Goal: Task Accomplishment & Management: Use online tool/utility

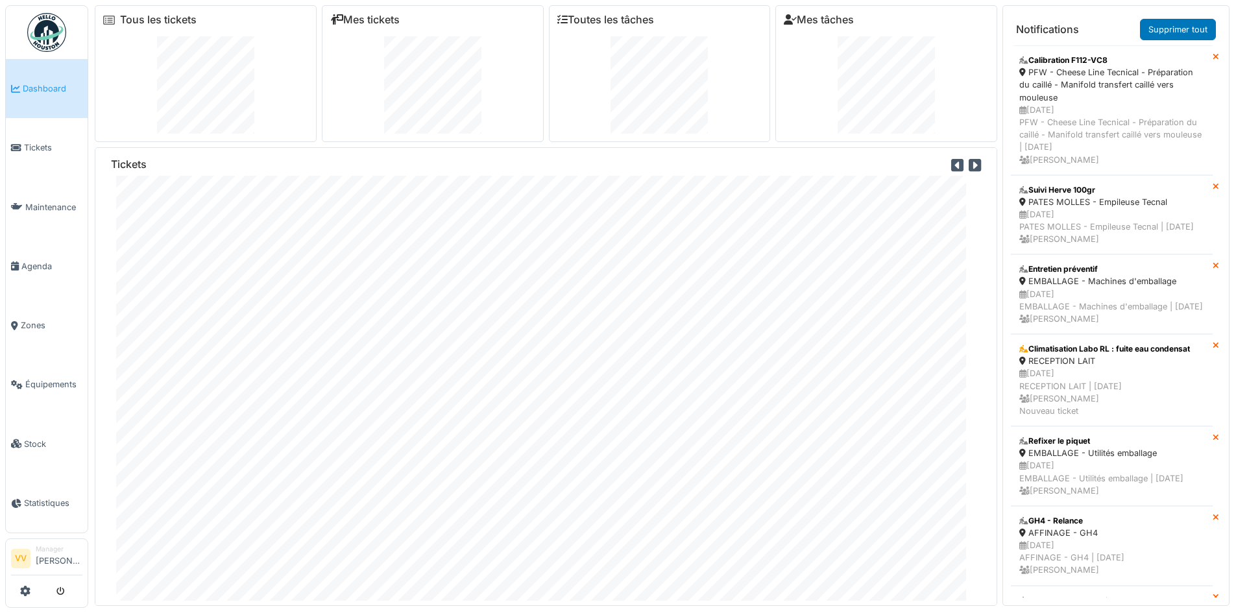
scroll to position [4399, 0]
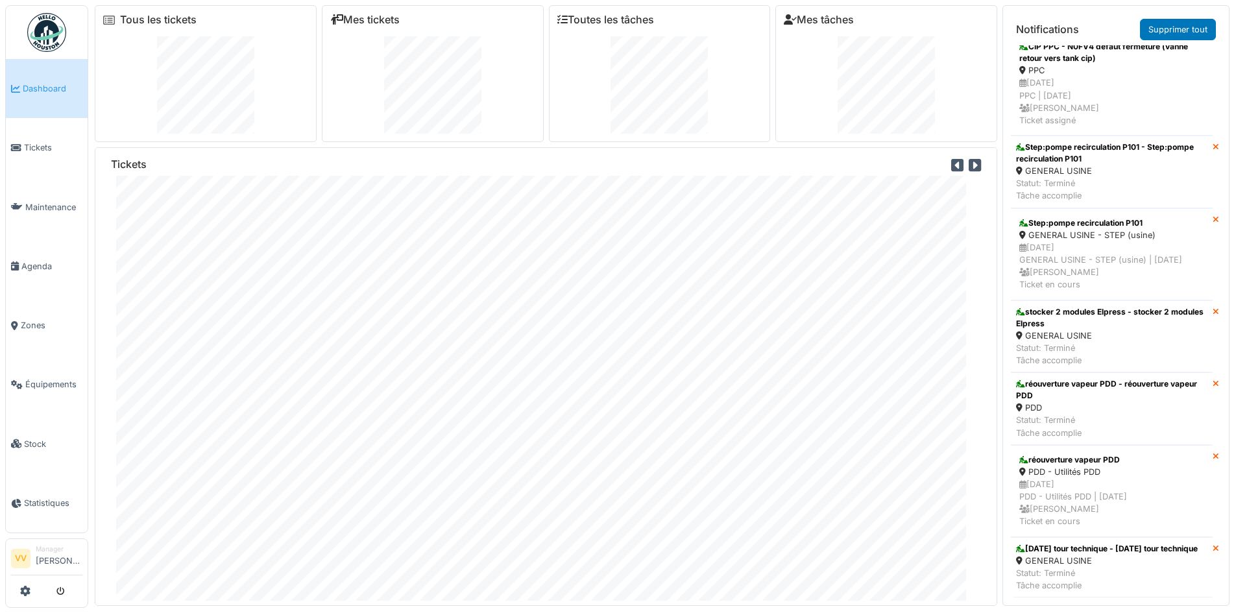
click at [46, 86] on span "Dashboard" at bounding box center [53, 88] width 60 height 12
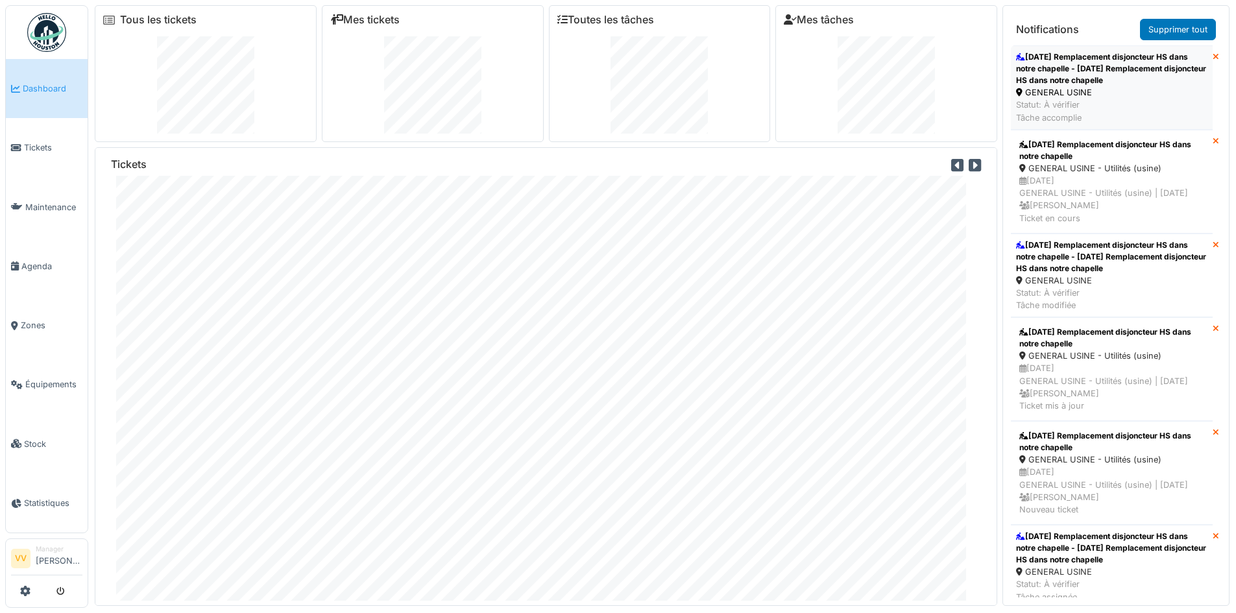
click at [1078, 65] on div "27/8/25 Remplacement disjoncteur HS dans notre chapelle - 27/8/25 Remplacement …" at bounding box center [1111, 68] width 191 height 35
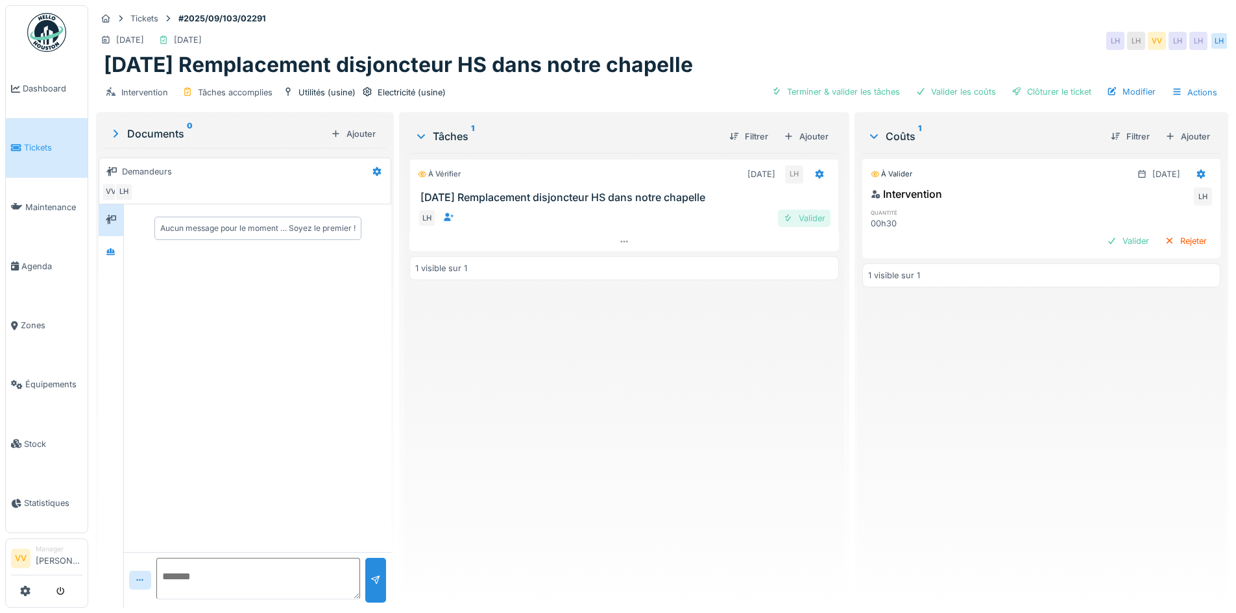
click at [801, 210] on div "Valider" at bounding box center [804, 219] width 53 height 18
click at [1102, 245] on div "Valider" at bounding box center [1128, 241] width 53 height 18
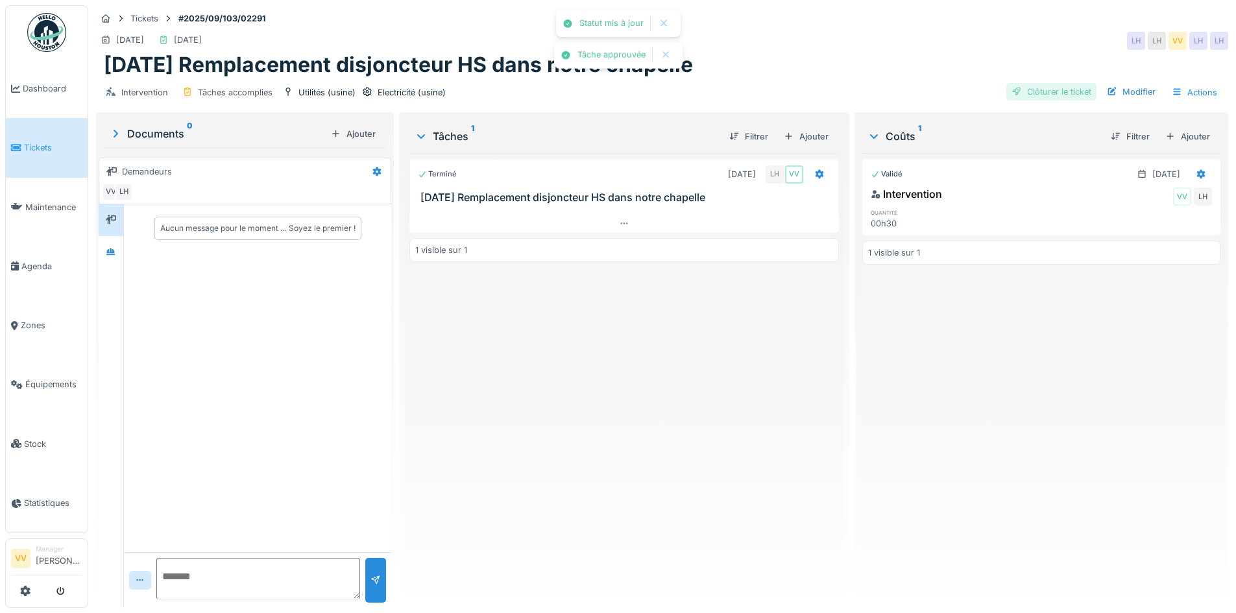
click at [1055, 93] on div "Clôturer le ticket" at bounding box center [1051, 92] width 90 height 18
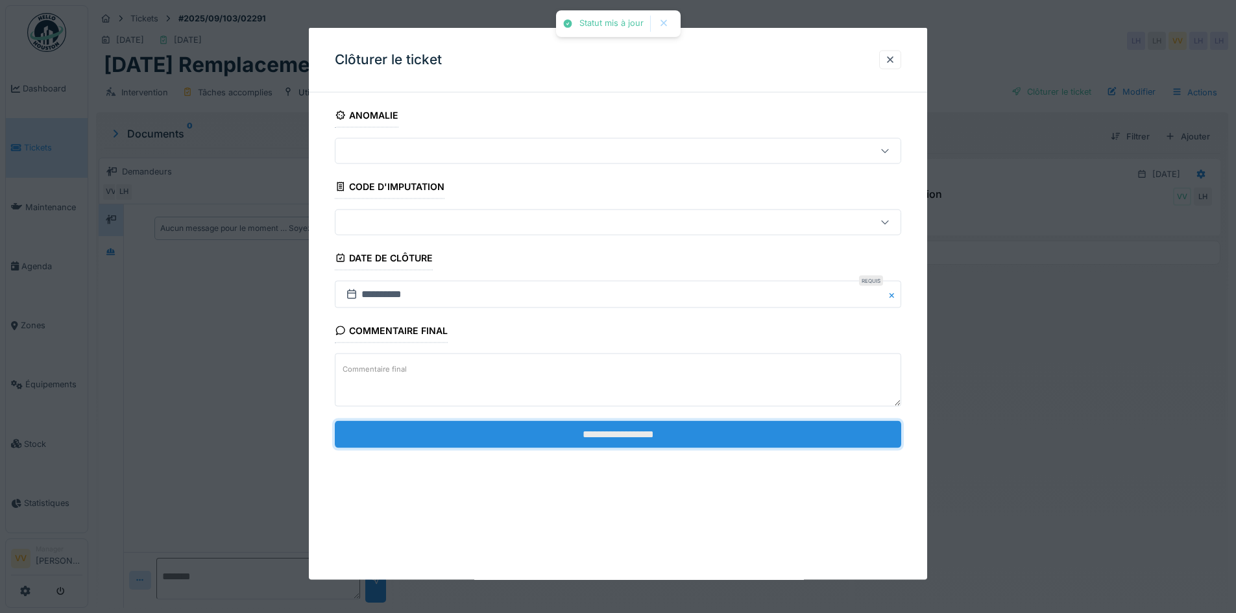
click at [502, 422] on input "**********" at bounding box center [618, 433] width 566 height 27
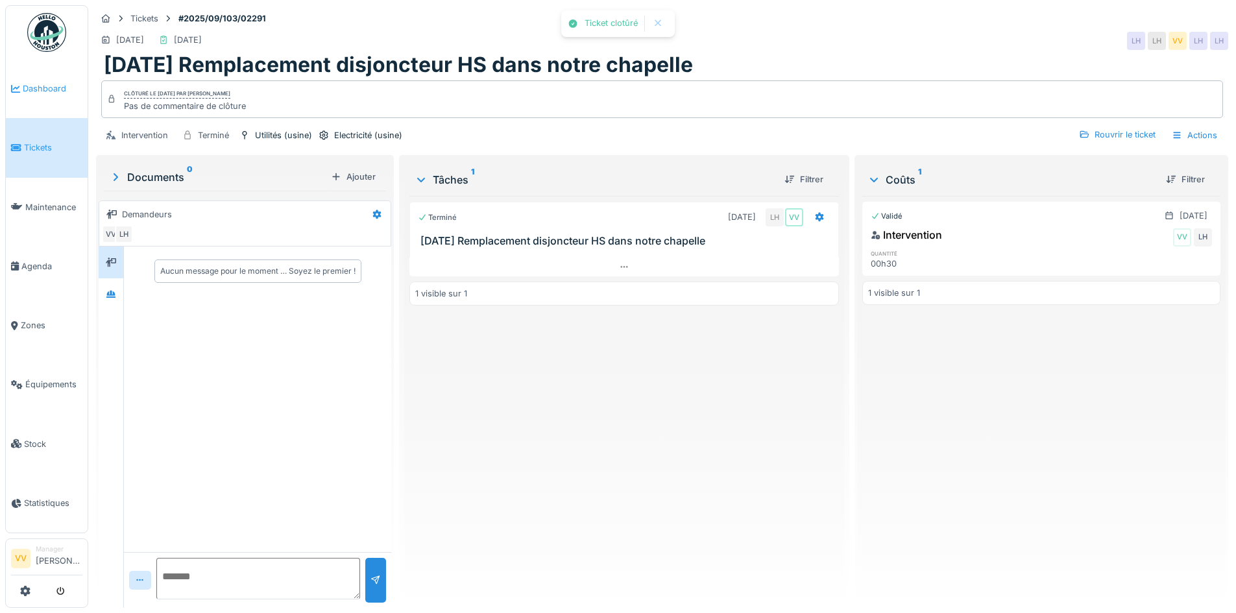
click at [29, 82] on span "Dashboard" at bounding box center [53, 88] width 60 height 12
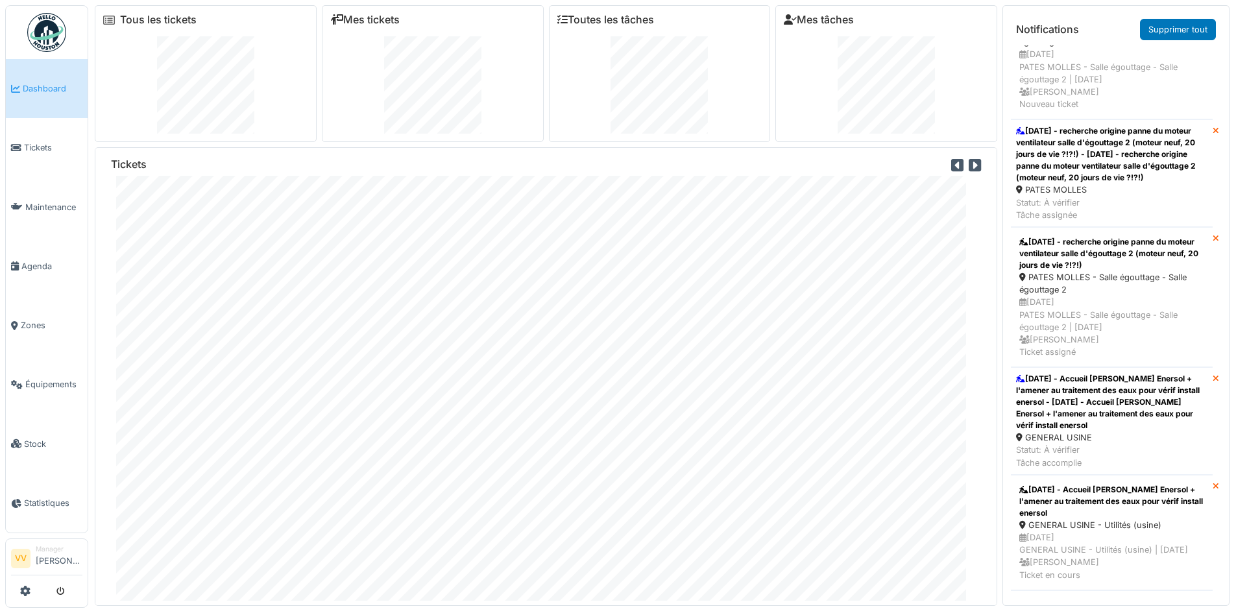
scroll to position [389, 0]
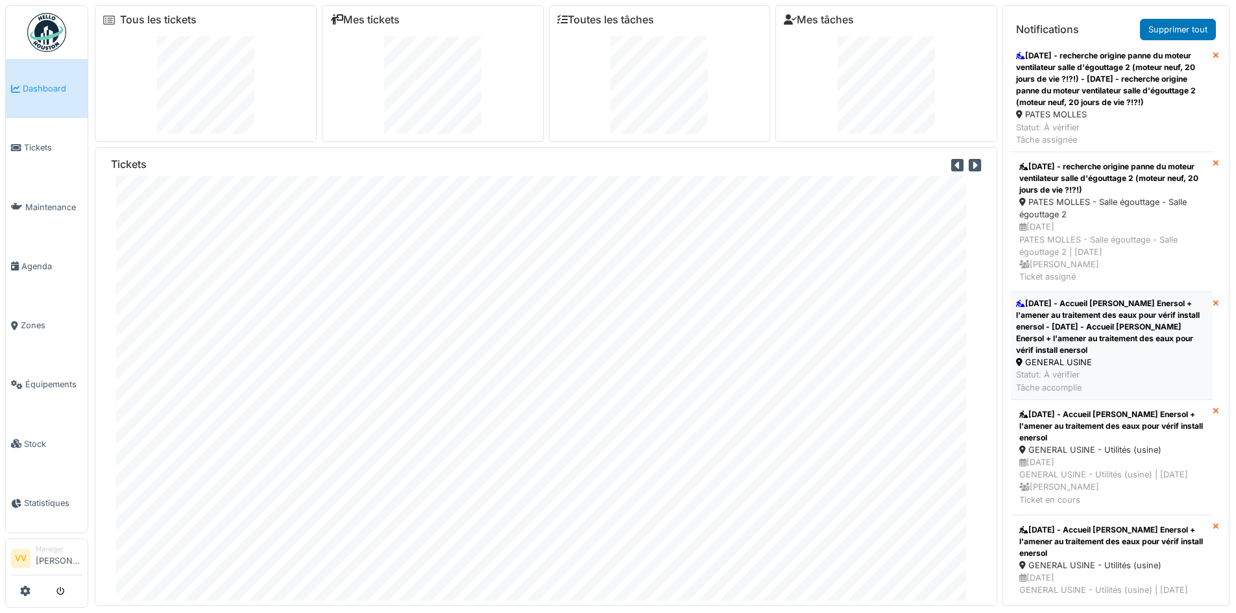
click at [1092, 341] on div "[DATE] - Accueil [PERSON_NAME] Enersol + l'amener au traitement des eaux pour v…" at bounding box center [1111, 327] width 191 height 58
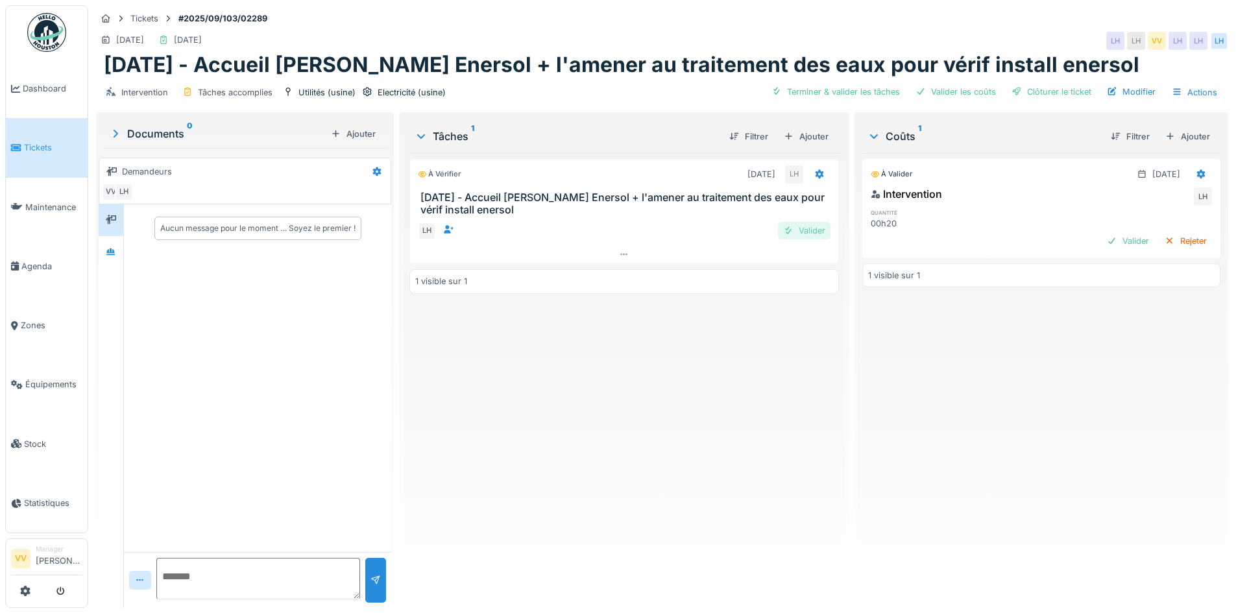
click at [793, 223] on div "Valider" at bounding box center [804, 231] width 53 height 18
click at [1102, 235] on div "Valider" at bounding box center [1128, 241] width 53 height 18
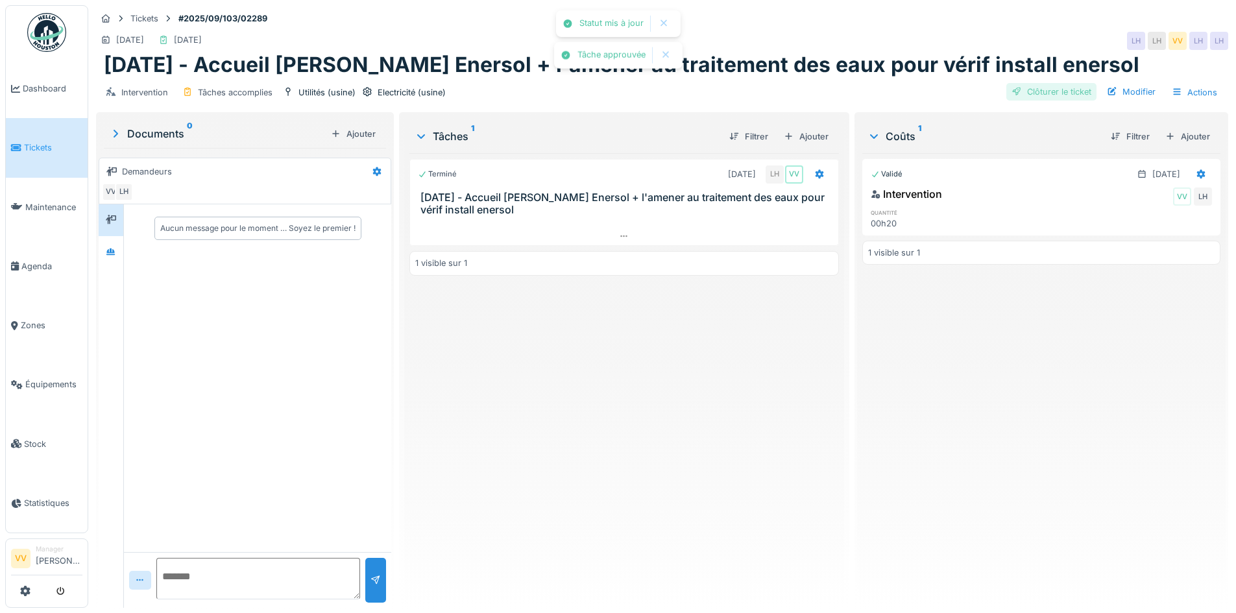
click at [1028, 85] on div "Clôturer le ticket" at bounding box center [1051, 92] width 90 height 18
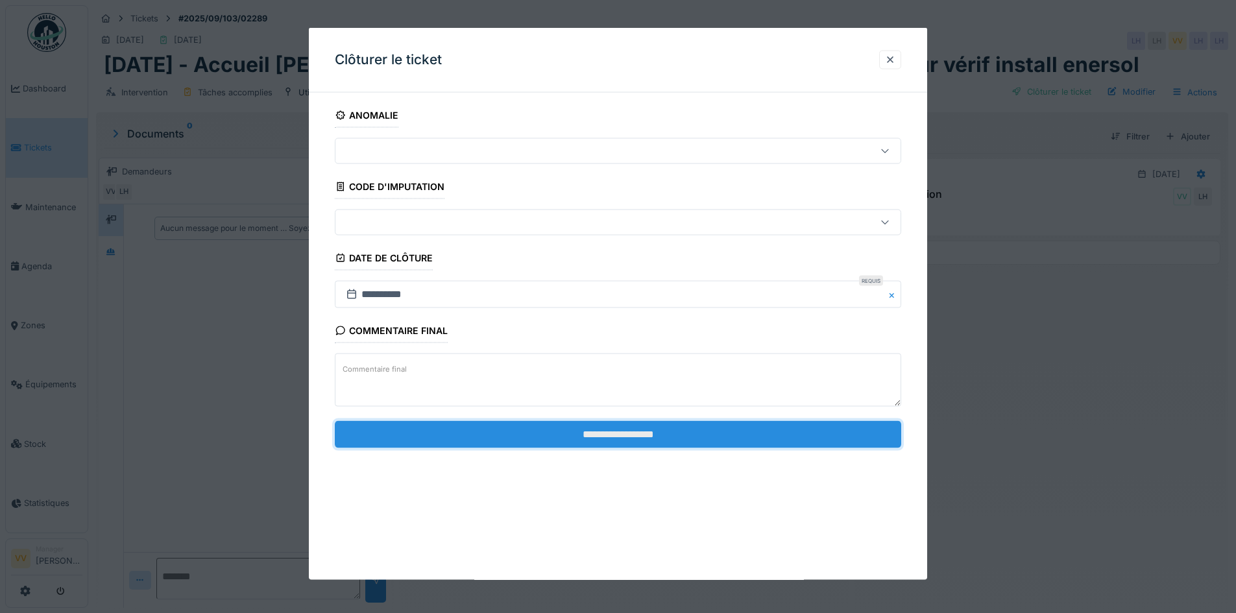
click at [566, 435] on input "**********" at bounding box center [618, 433] width 566 height 27
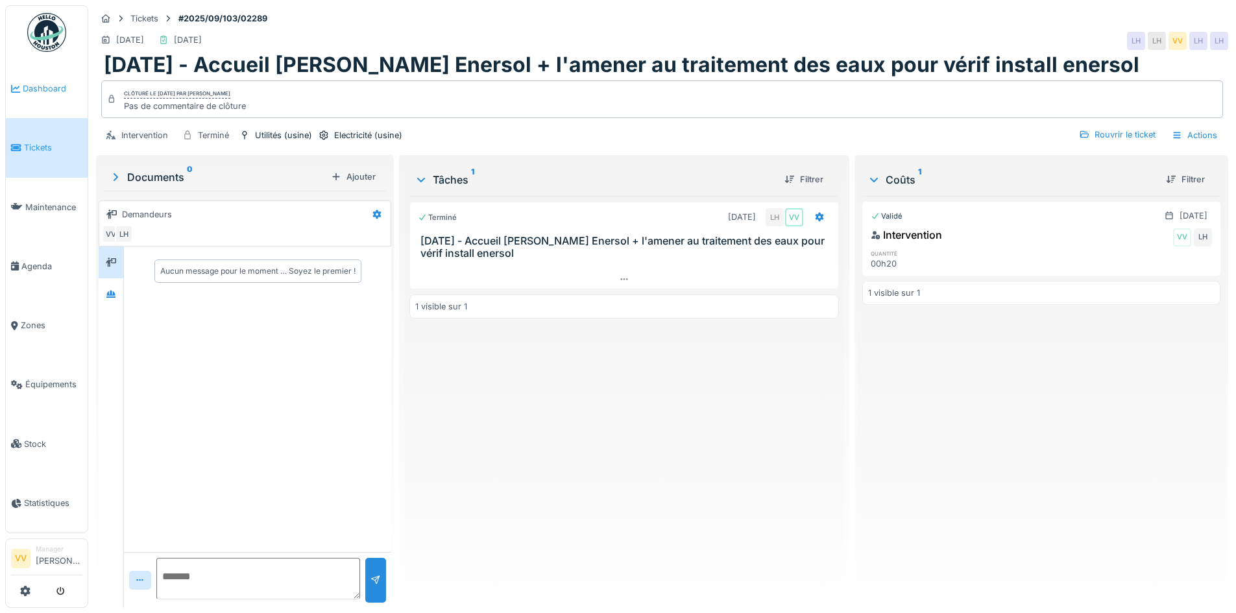
click at [39, 85] on span "Dashboard" at bounding box center [53, 88] width 60 height 12
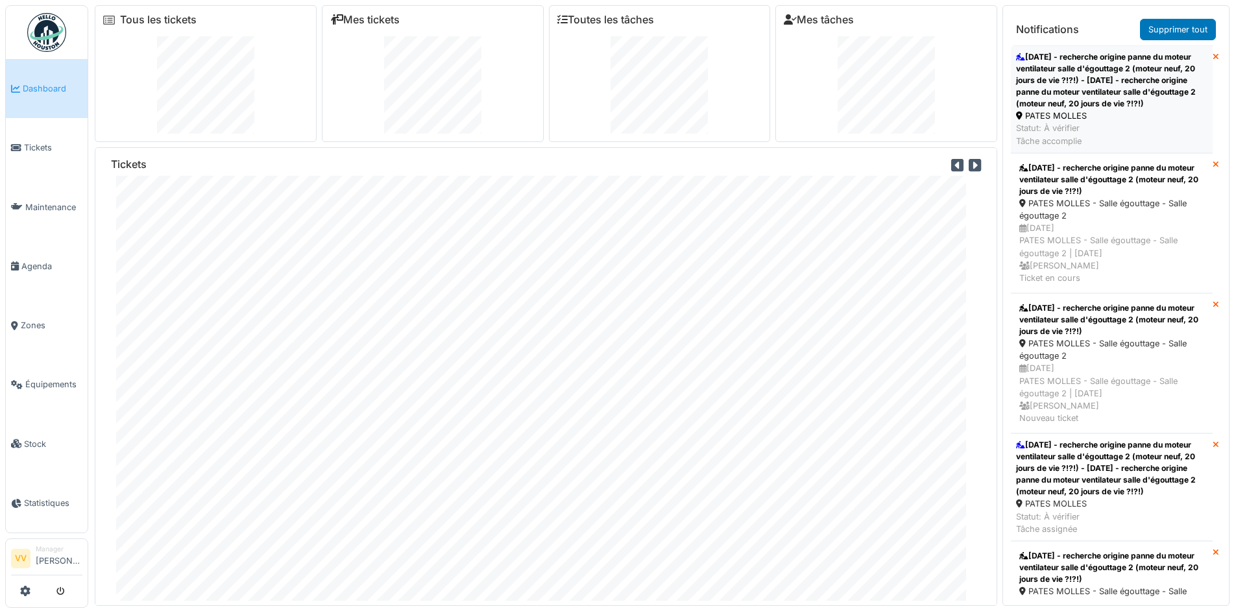
click at [1122, 81] on div "[DATE] - recherche origine panne du moteur ventilateur salle d'égouttage 2 (mot…" at bounding box center [1111, 80] width 191 height 58
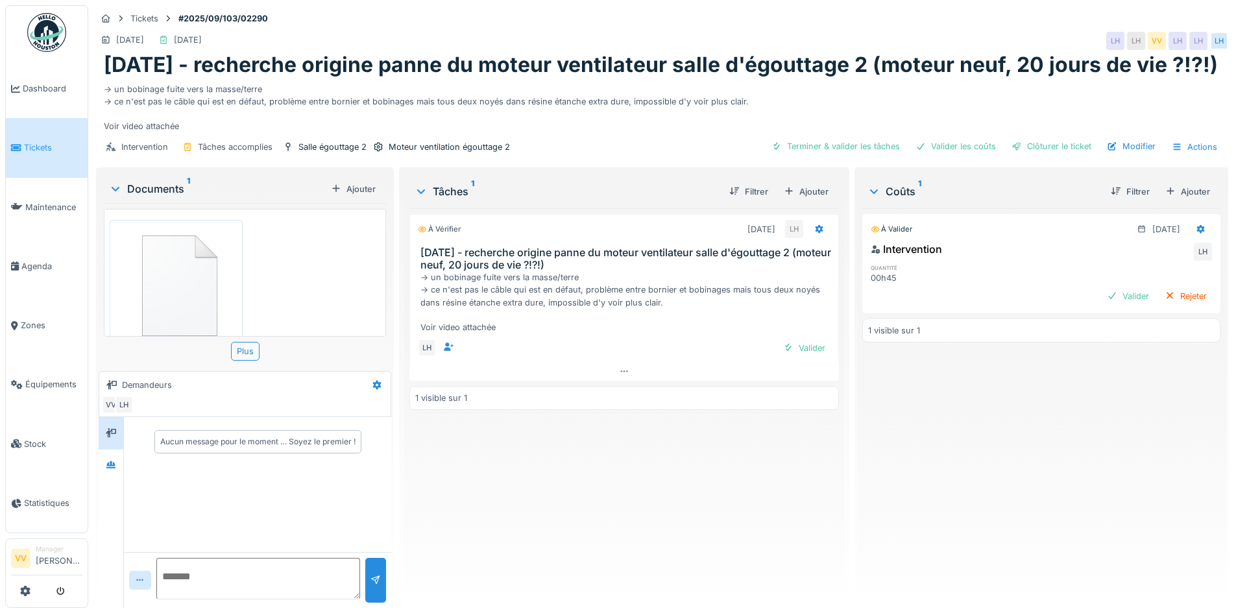
drag, startPoint x: 797, startPoint y: 372, endPoint x: 914, endPoint y: 350, distance: 118.7
click at [799, 357] on div "Valider" at bounding box center [804, 348] width 53 height 18
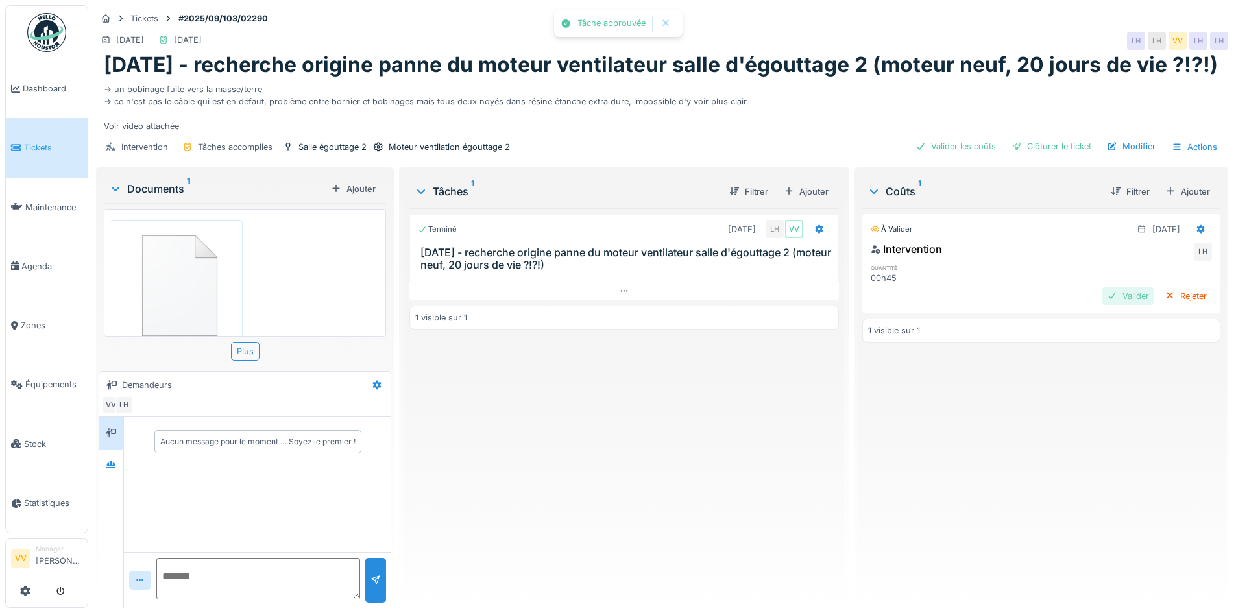
click at [1115, 305] on div "Valider" at bounding box center [1128, 296] width 53 height 18
click at [1044, 162] on div "Intervention Tâches accomplies Salle égouttage 2 Moteur ventilation égouttage 2…" at bounding box center [662, 146] width 1132 height 29
click at [1044, 155] on div "Clôturer le ticket" at bounding box center [1051, 147] width 90 height 18
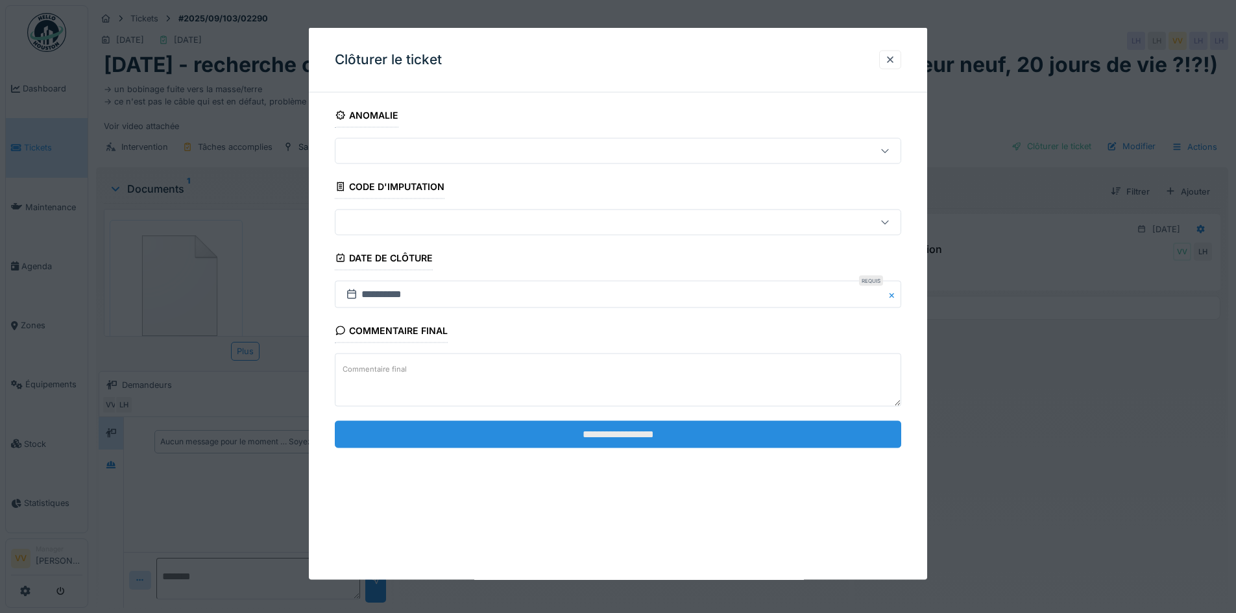
click at [612, 431] on input "**********" at bounding box center [618, 433] width 566 height 27
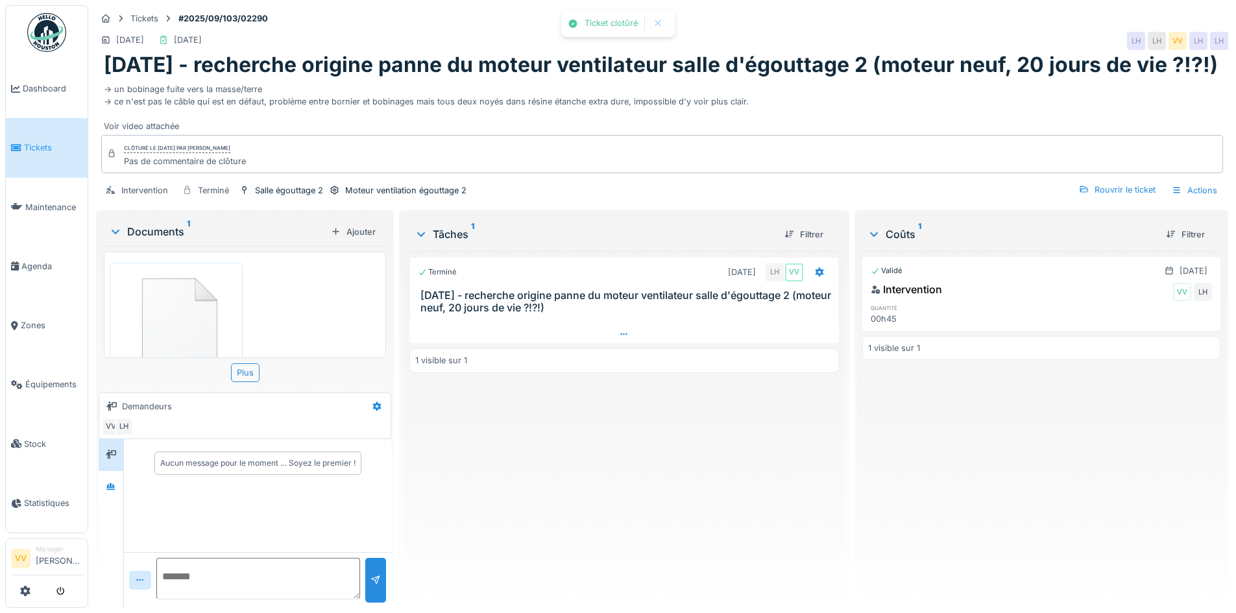
drag, startPoint x: 628, startPoint y: 497, endPoint x: 501, endPoint y: 357, distance: 188.8
click at [623, 487] on div "Terminé 29/08/2025 LH VV 27/8/25 - recherche origine panne du moteur ventilateu…" at bounding box center [623, 424] width 429 height 346
click at [18, 90] on icon at bounding box center [15, 88] width 9 height 9
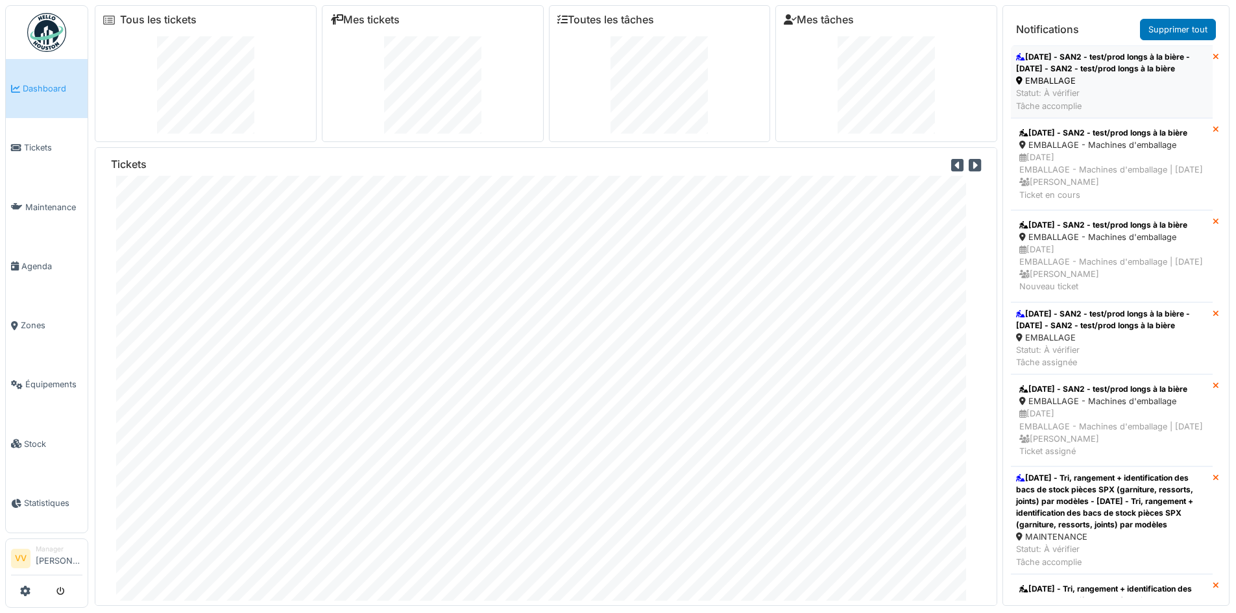
click at [1107, 68] on div "27/8/25 - SAN2 - test/prod longs à la bière - 27/8/25 - SAN2 - test/prod longs …" at bounding box center [1111, 62] width 191 height 23
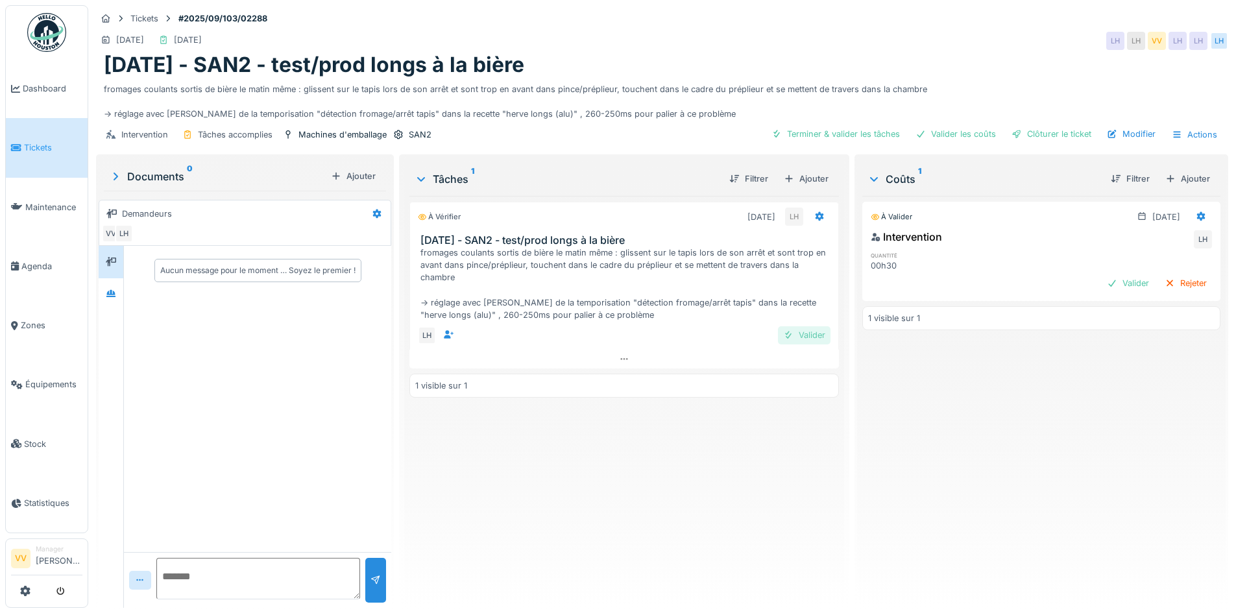
click at [802, 335] on div "Valider" at bounding box center [804, 335] width 53 height 18
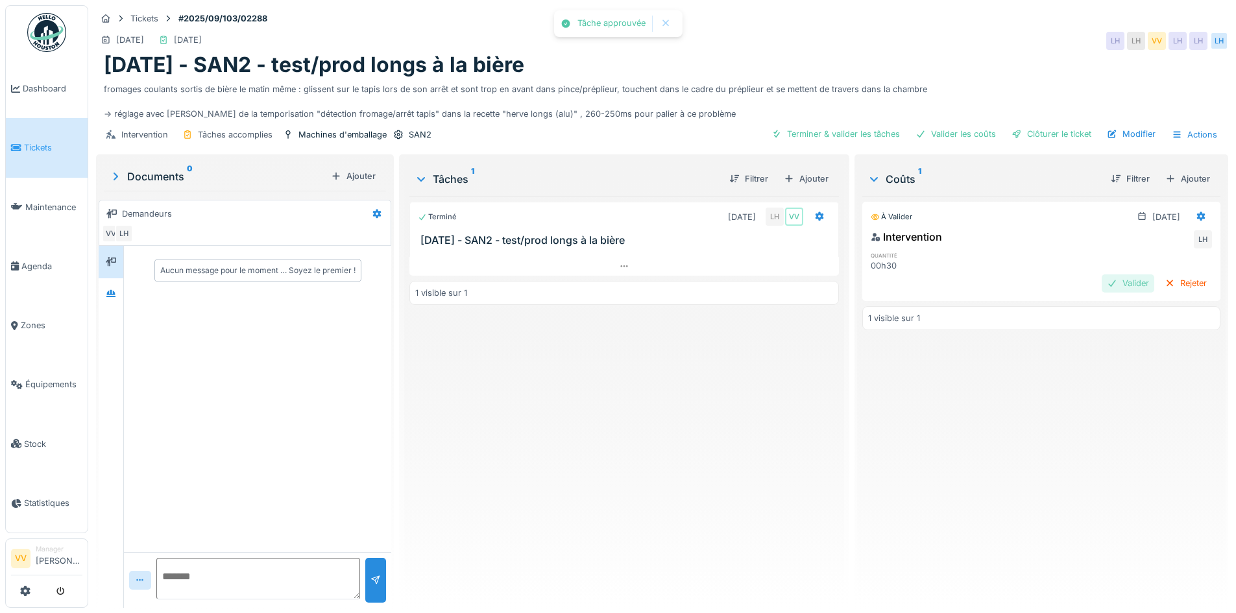
drag, startPoint x: 1106, startPoint y: 287, endPoint x: 1104, endPoint y: 278, distance: 9.3
click at [1107, 287] on div "Valider" at bounding box center [1128, 283] width 53 height 18
click at [1052, 130] on div "Clôturer le ticket" at bounding box center [1051, 134] width 90 height 18
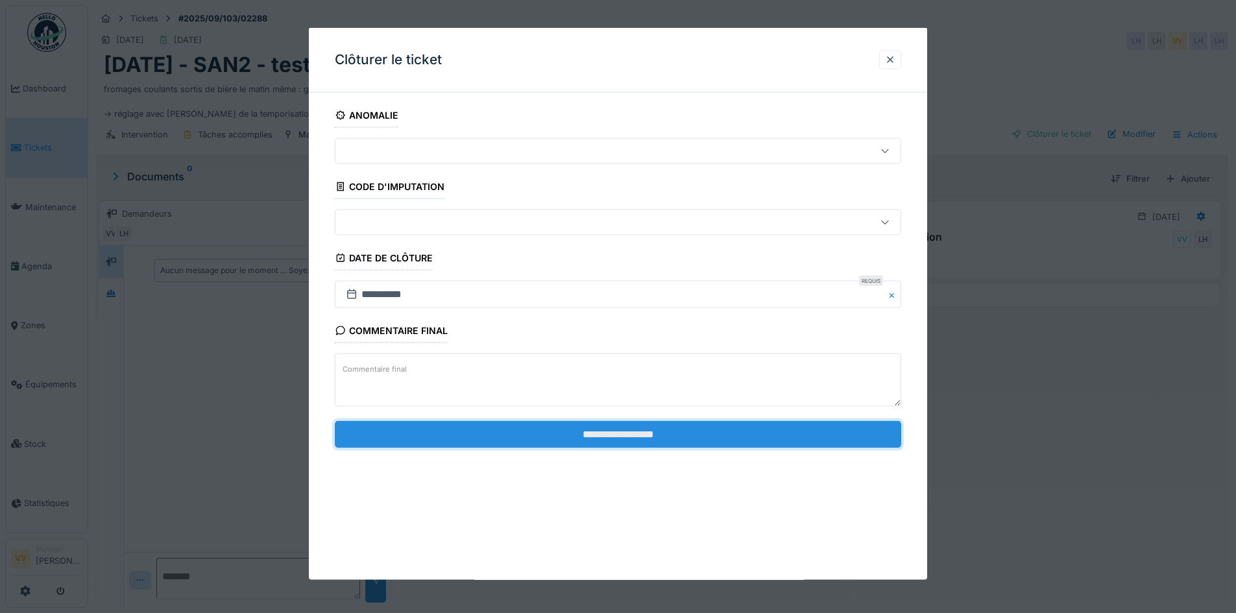
click at [620, 432] on input "**********" at bounding box center [618, 433] width 566 height 27
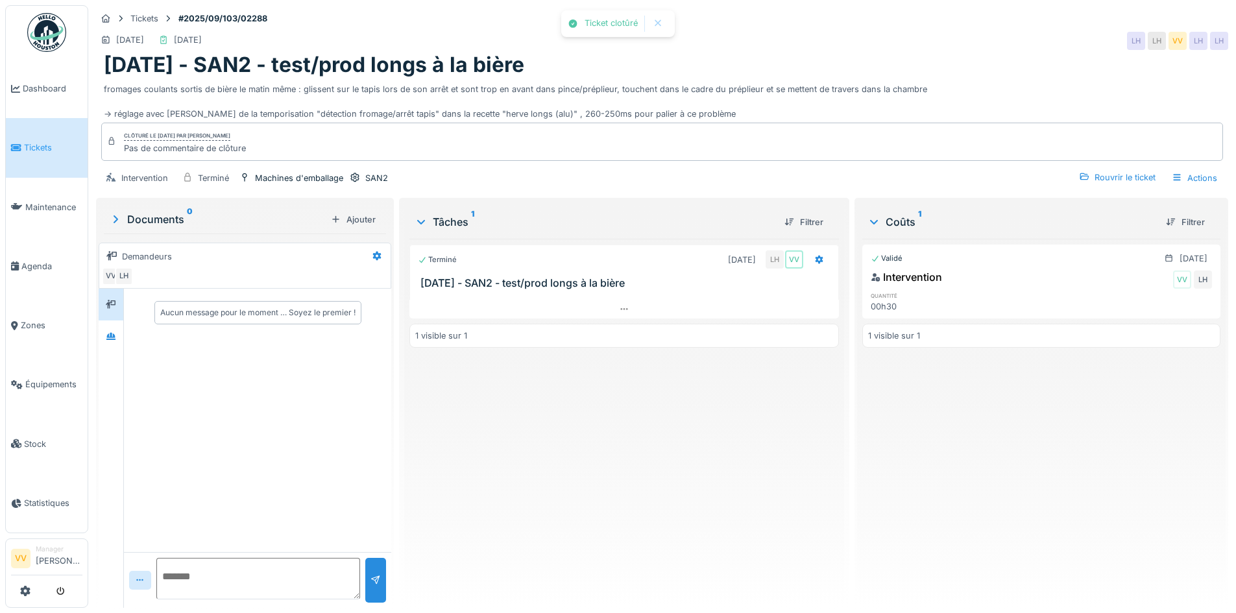
click at [769, 488] on div "Terminé 29/08/2025 LH VV 27/8/25 - SAN2 - test/prod longs à la bière 1 visible …" at bounding box center [623, 418] width 429 height 359
click at [19, 86] on icon at bounding box center [15, 88] width 9 height 9
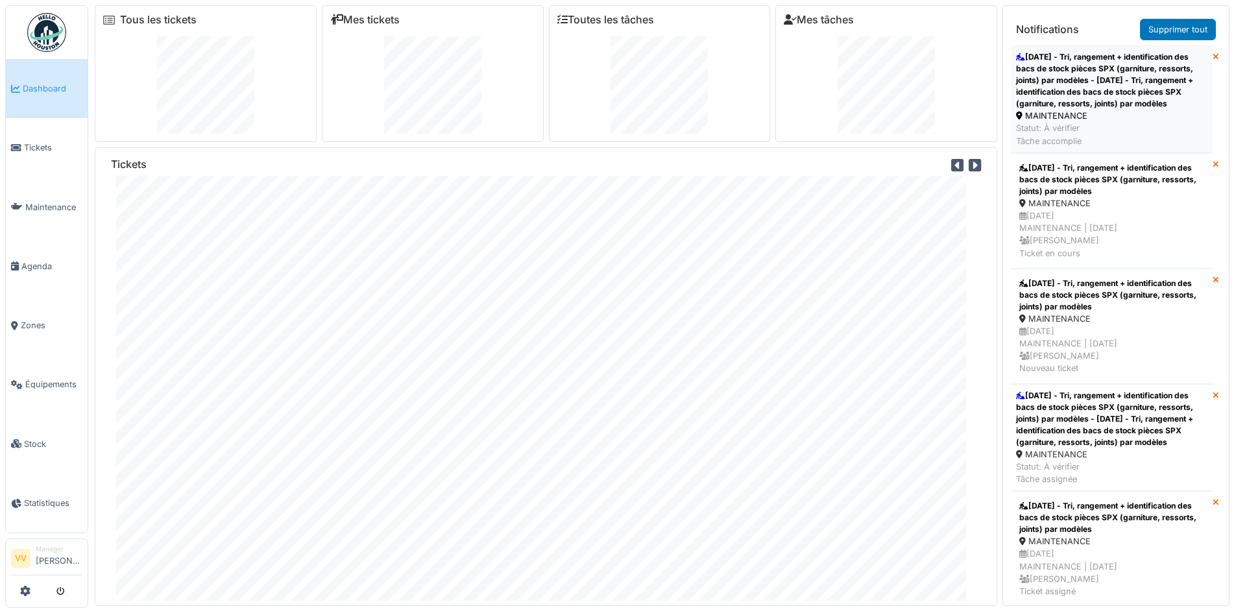
click at [1112, 86] on div "27/08/25 - Tri, rangement + identification des bacs de stock pièces SPX (garnit…" at bounding box center [1111, 80] width 191 height 58
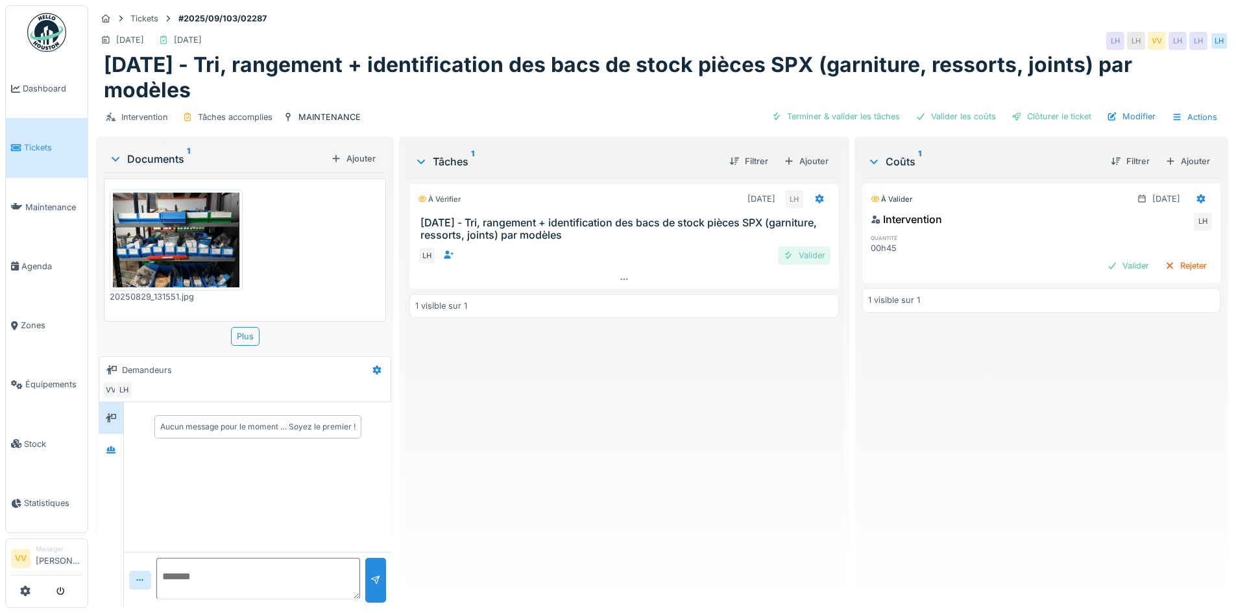
click at [802, 254] on div "Valider" at bounding box center [804, 256] width 53 height 18
click at [1108, 270] on div "Valider" at bounding box center [1128, 266] width 53 height 18
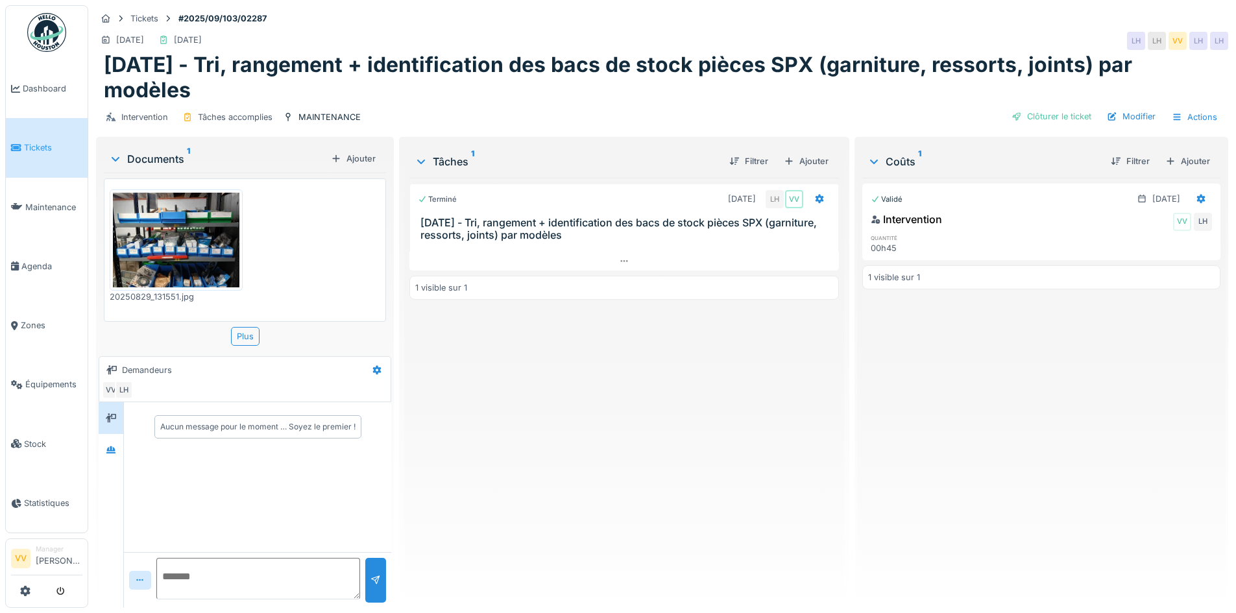
click at [24, 147] on span "Tickets" at bounding box center [53, 147] width 58 height 12
